Goal: Use online tool/utility: Utilize a website feature to perform a specific function

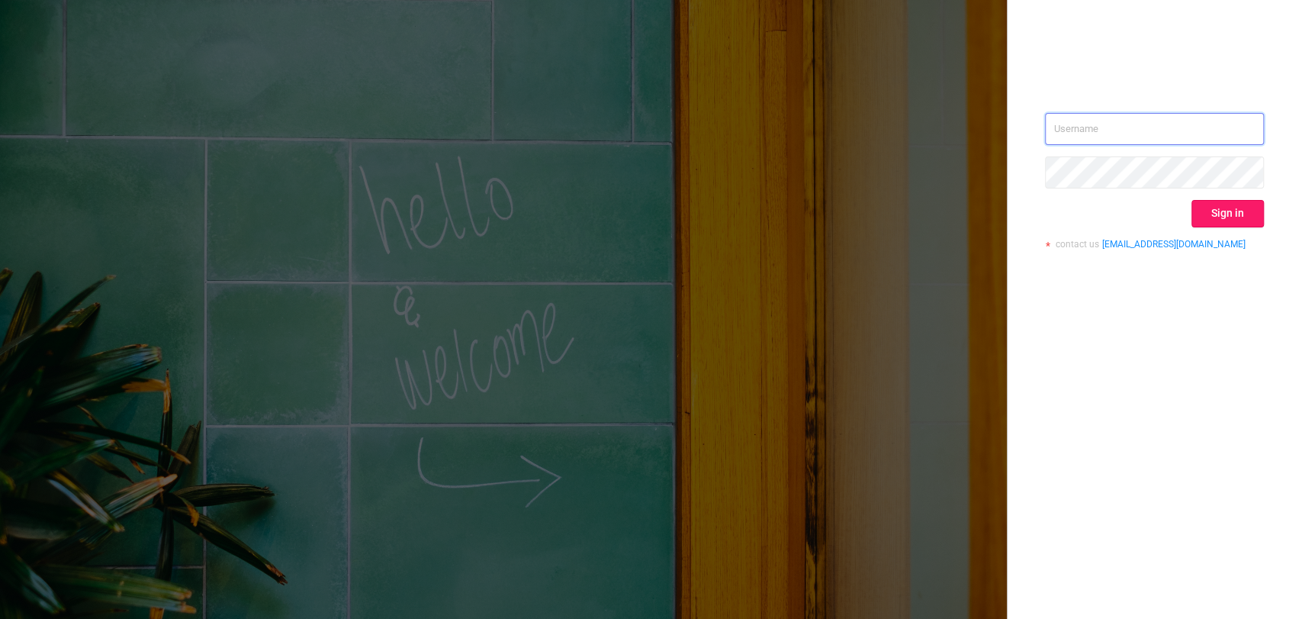
type input "[EMAIL_ADDRESS][DOMAIN_NAME]"
click at [1217, 218] on button "Sign in" at bounding box center [1228, 213] width 72 height 27
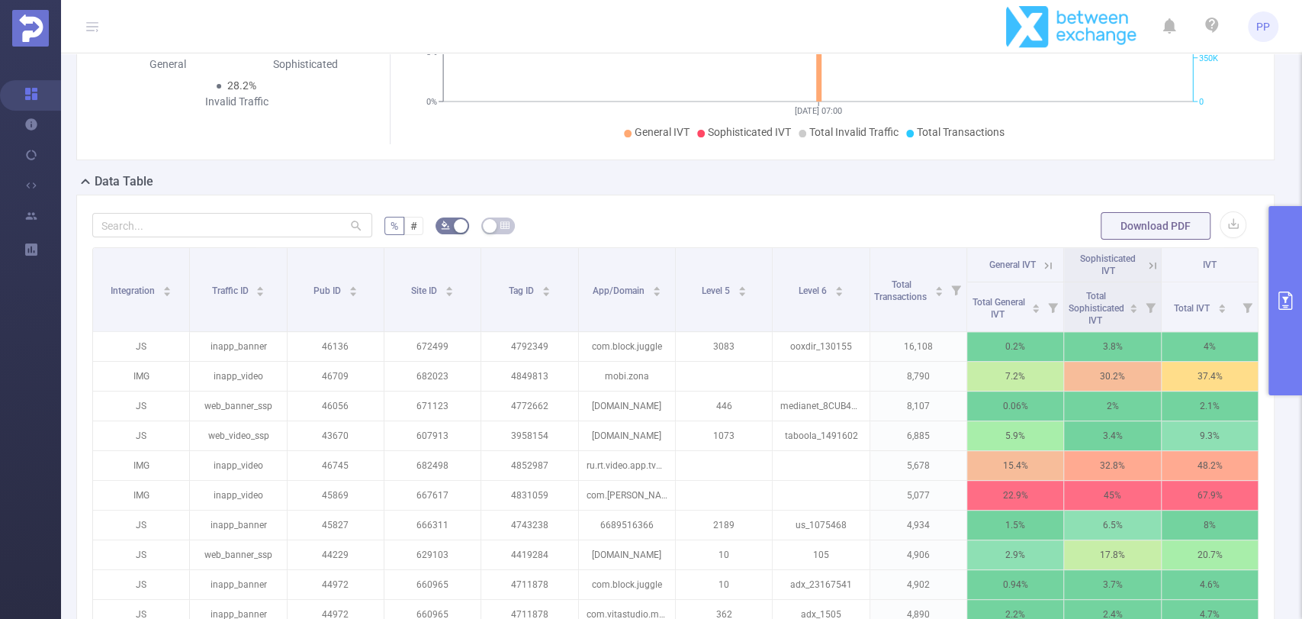
scroll to position [237, 0]
click at [1280, 307] on icon "primary" at bounding box center [1285, 300] width 18 height 18
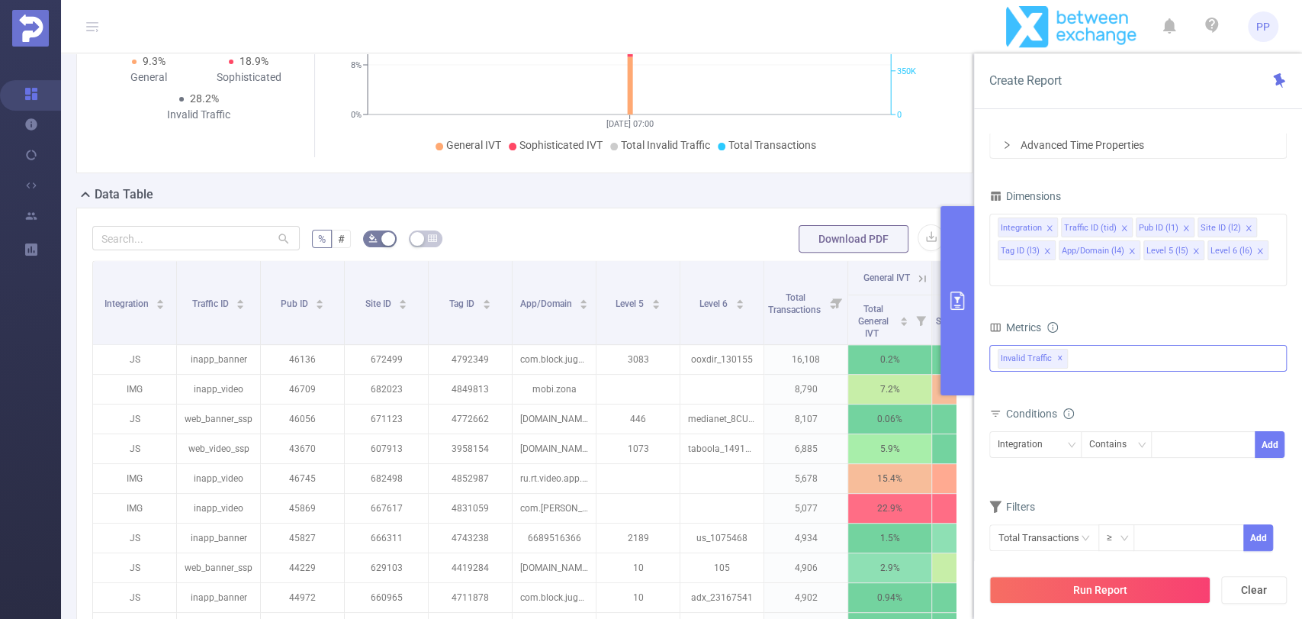
drag, startPoint x: 1142, startPoint y: 353, endPoint x: 1142, endPoint y: 345, distance: 8.4
click at [1142, 345] on div "bp_total bp_adult bp_arms bp_crime bp_death_injury_military bp_piracy bp_hate_a…" at bounding box center [1139, 367] width 298 height 45
click at [1142, 345] on div "Invalid Traffic ✕" at bounding box center [1139, 358] width 298 height 27
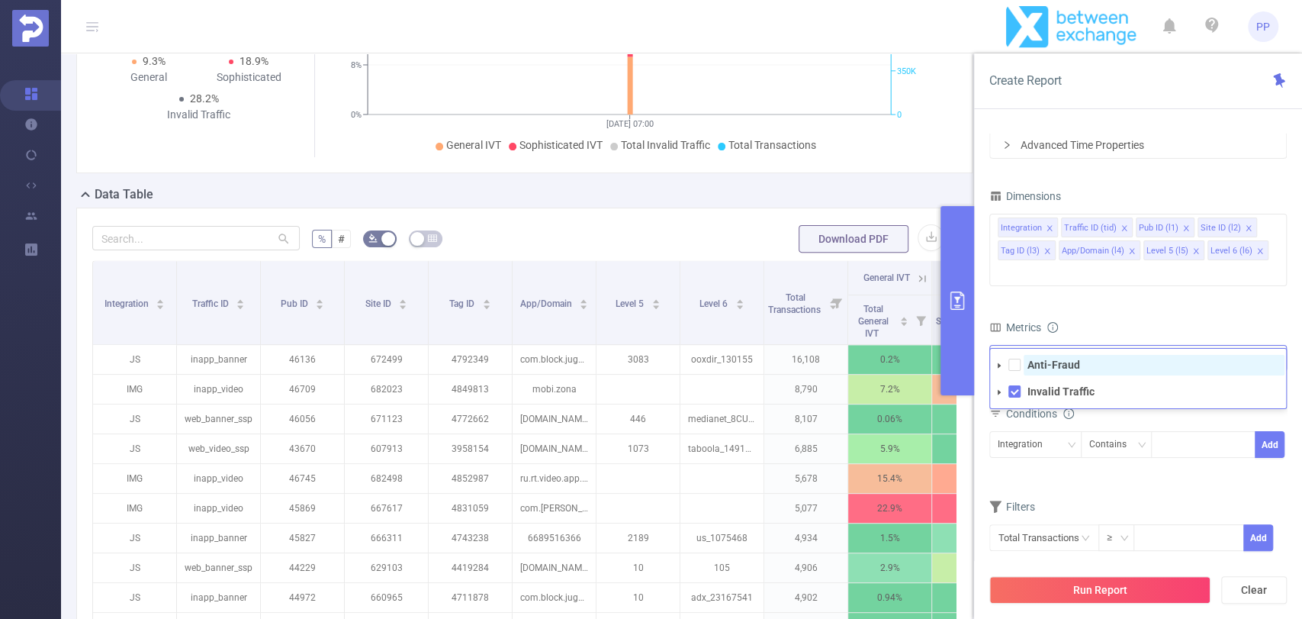
click at [1086, 355] on span "Anti-Fraud" at bounding box center [1154, 365] width 261 height 21
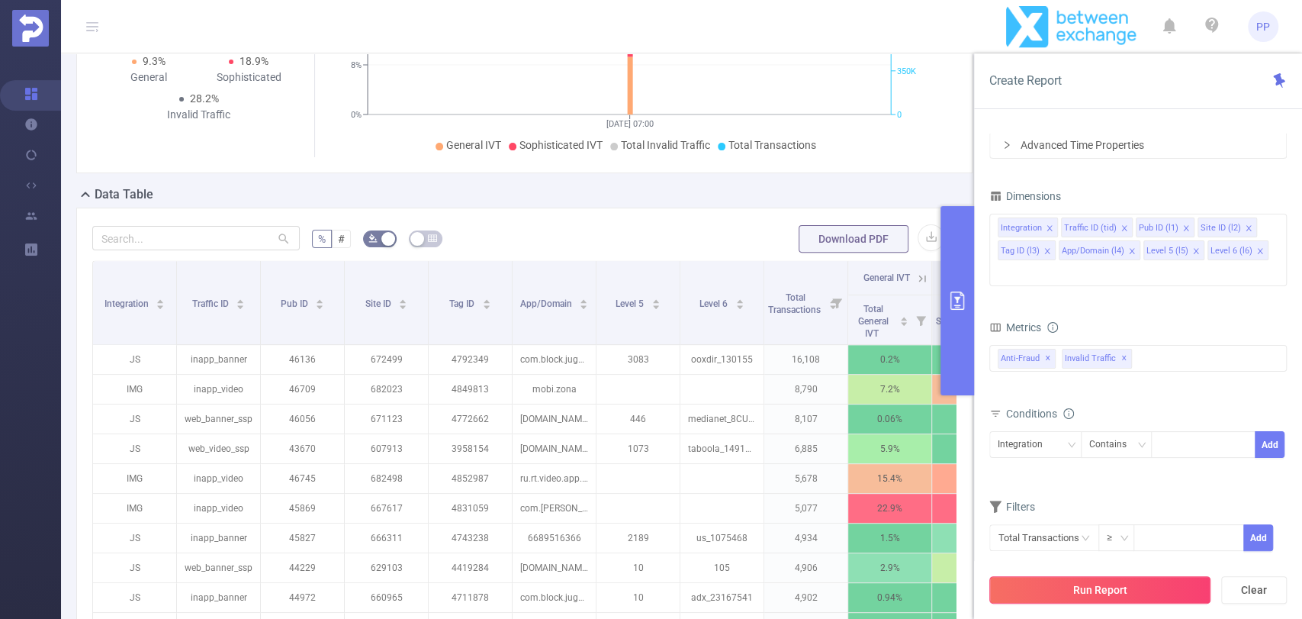
click at [1101, 599] on div "Run Report Clear" at bounding box center [1138, 590] width 328 height 58
click at [1101, 599] on button "Run Report" at bounding box center [1100, 589] width 221 height 27
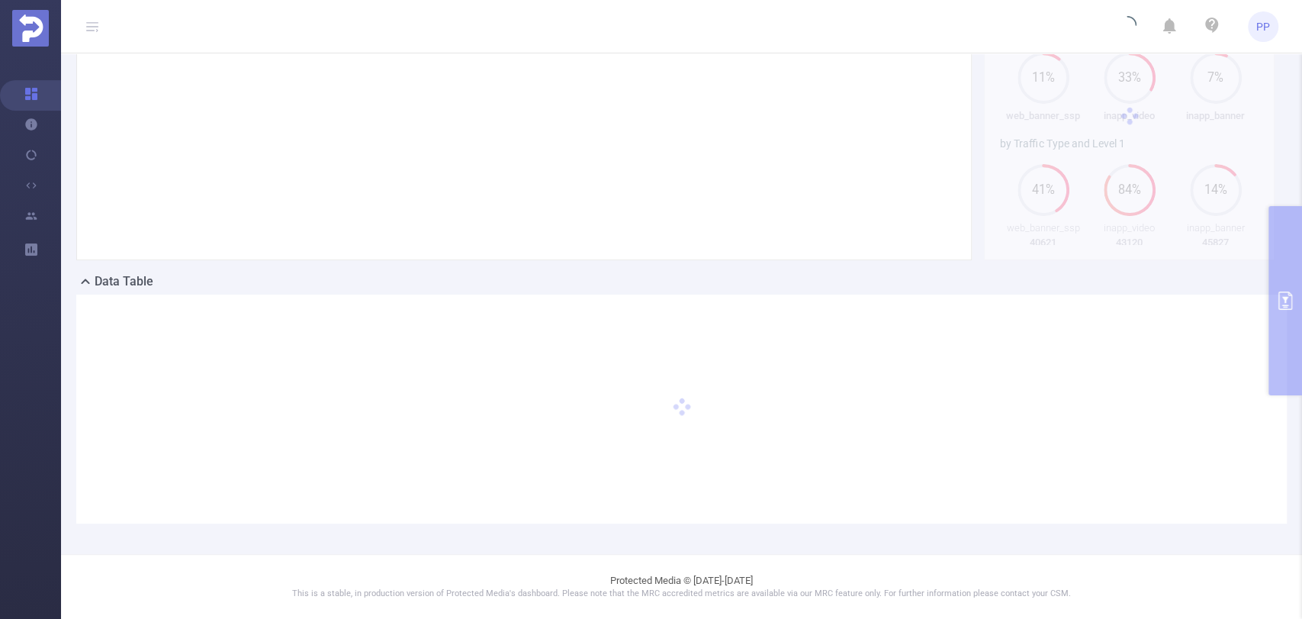
scroll to position [134, 0]
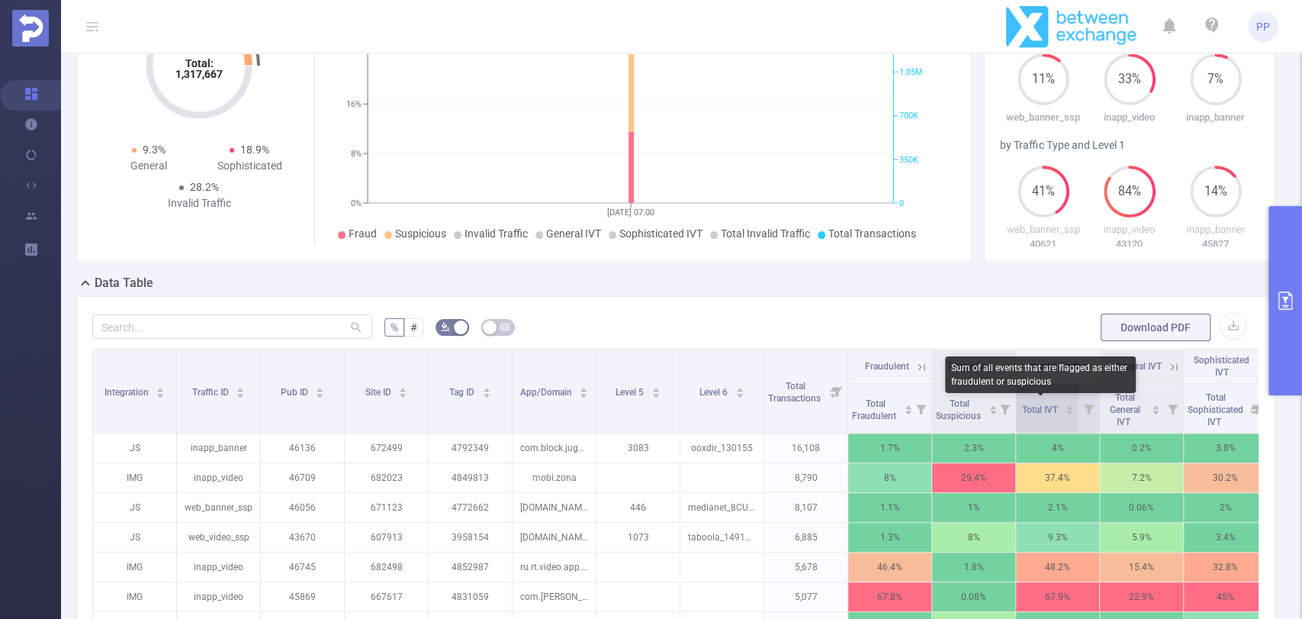
scroll to position [0, 109]
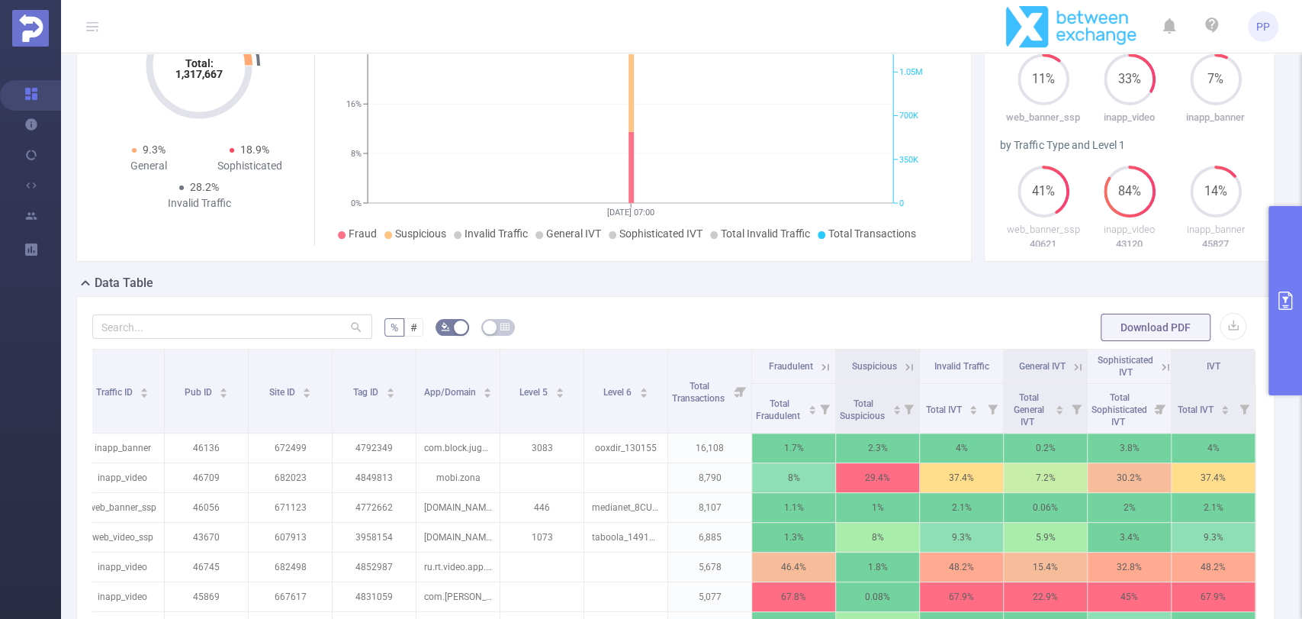
click at [1282, 295] on icon "primary" at bounding box center [1285, 300] width 18 height 18
